Goal: Navigation & Orientation: Find specific page/section

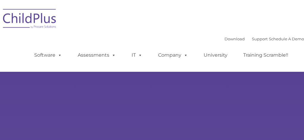
select select "MEDIUM"
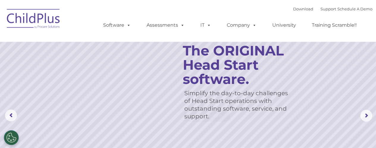
click at [44, 19] on img at bounding box center [33, 20] width 59 height 30
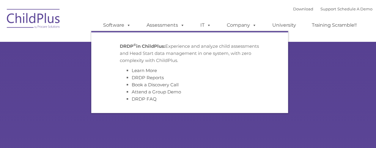
type input ""
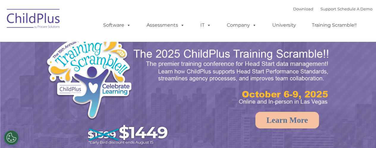
select select "MEDIUM"
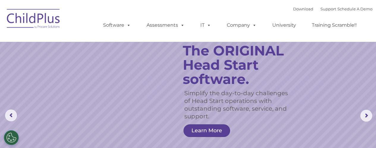
click at [40, 18] on img at bounding box center [33, 20] width 59 height 30
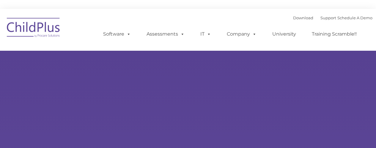
type input ""
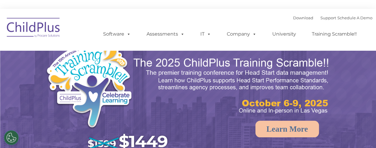
select select "MEDIUM"
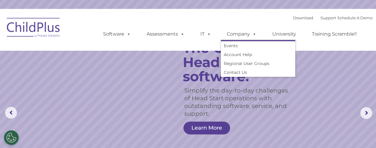
scroll to position [11, 0]
